Goal: Complete application form

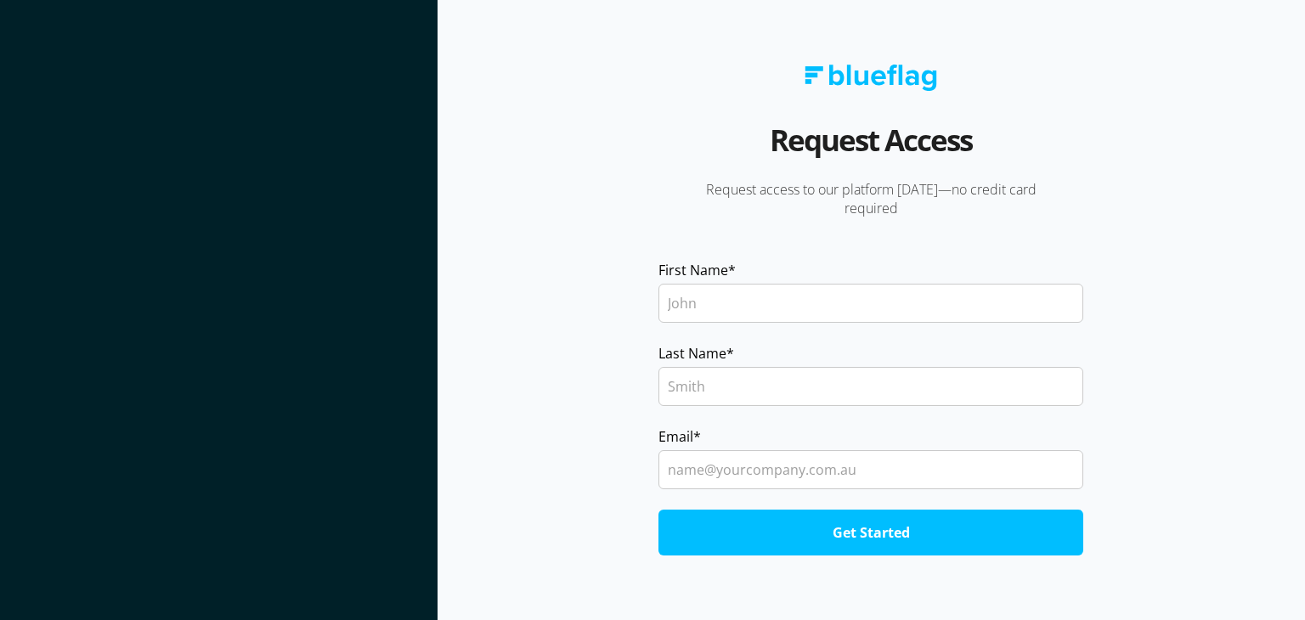
click at [734, 300] on input "First Name *" at bounding box center [870, 303] width 425 height 39
click at [323, 343] on section at bounding box center [218, 310] width 437 height 620
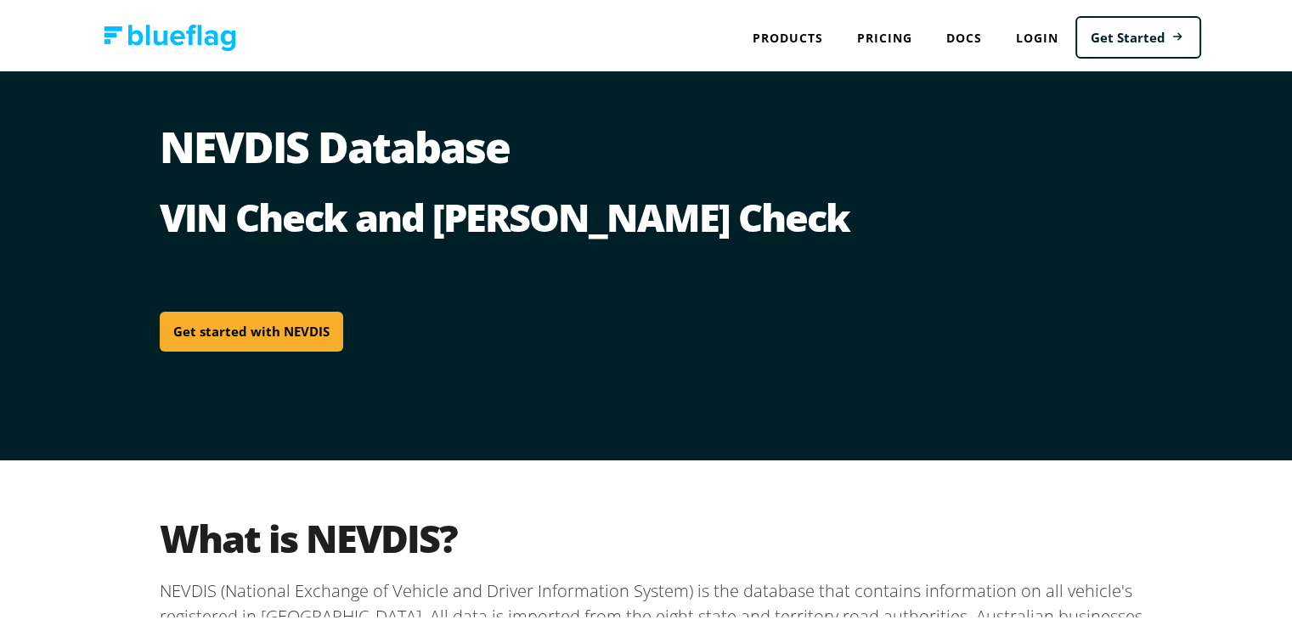
click at [270, 325] on link "Get started with NEVDIS" at bounding box center [251, 328] width 183 height 40
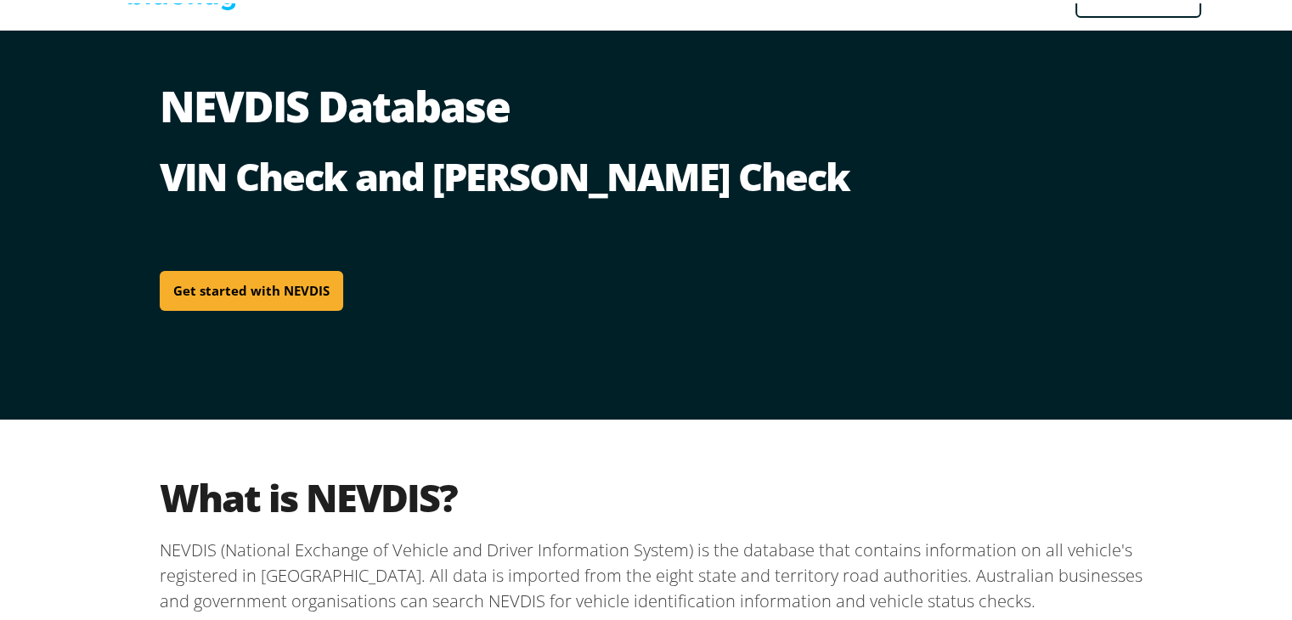
click at [258, 272] on link "Get started with NEVDIS" at bounding box center [251, 288] width 183 height 40
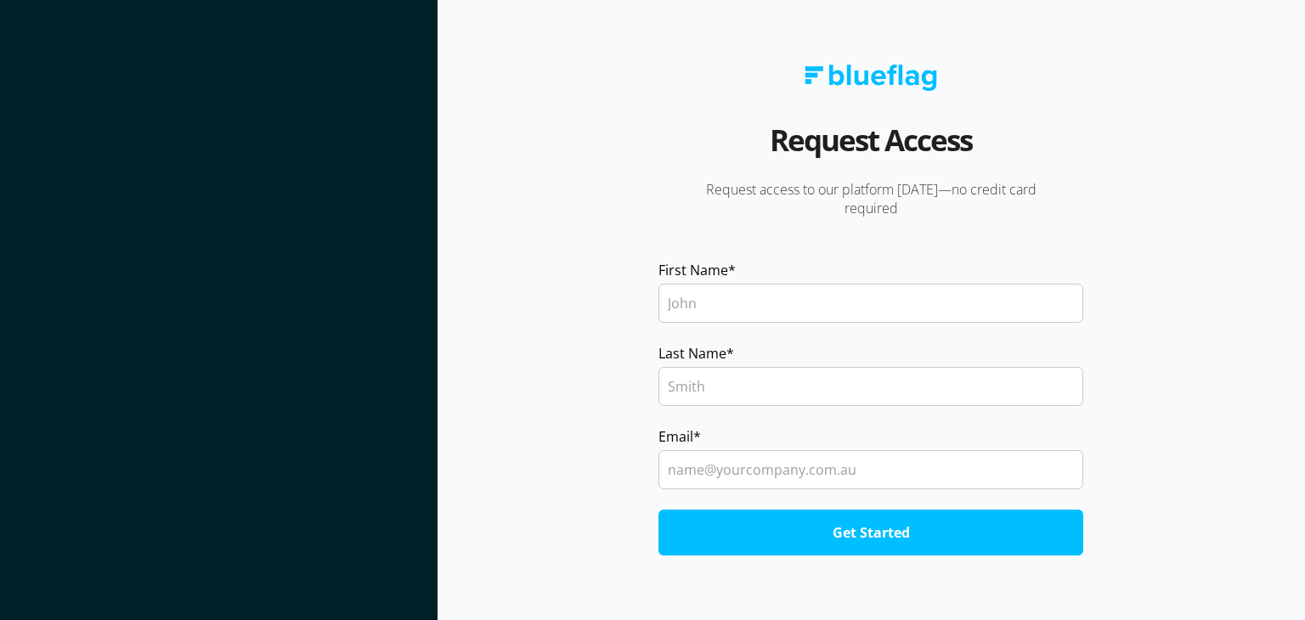
click at [783, 317] on input "First Name *" at bounding box center [870, 303] width 425 height 39
type input "Noah"
click at [713, 392] on input "Last Name *" at bounding box center [870, 386] width 425 height 39
type input "Jones"
click at [729, 462] on input "Email *" at bounding box center [870, 469] width 425 height 39
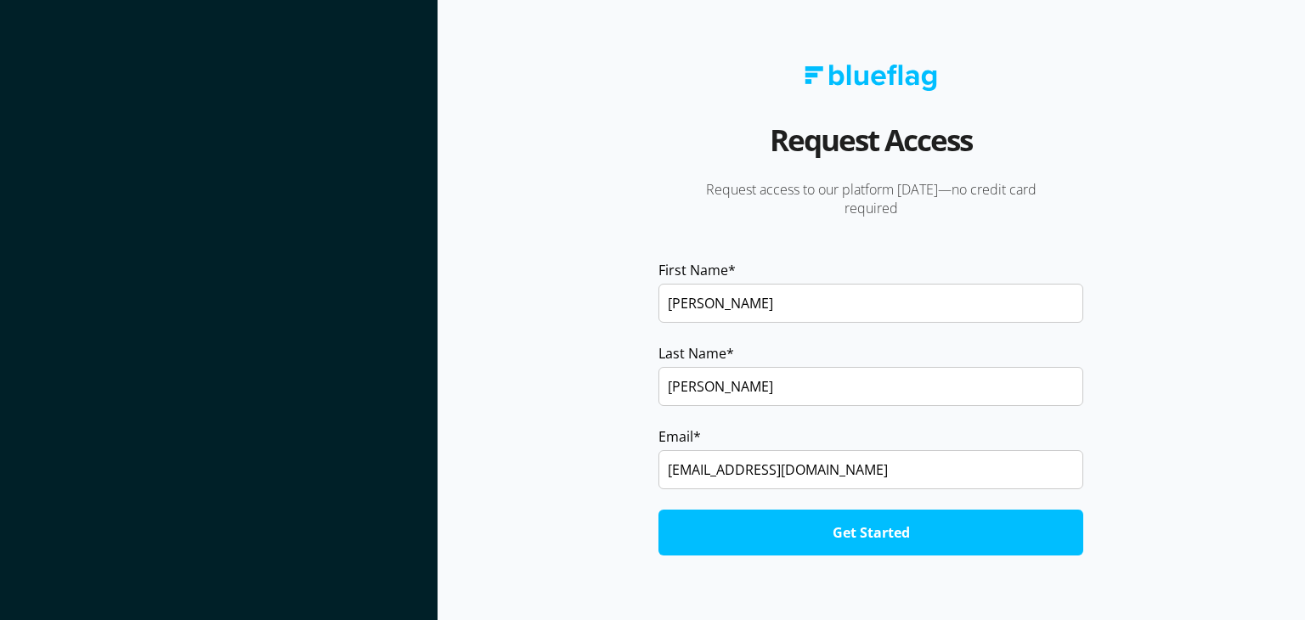
type input "noahj.trades@gmail.com"
click at [658, 510] on input "Get Started" at bounding box center [870, 533] width 425 height 46
